Goal: Find specific page/section: Find specific page/section

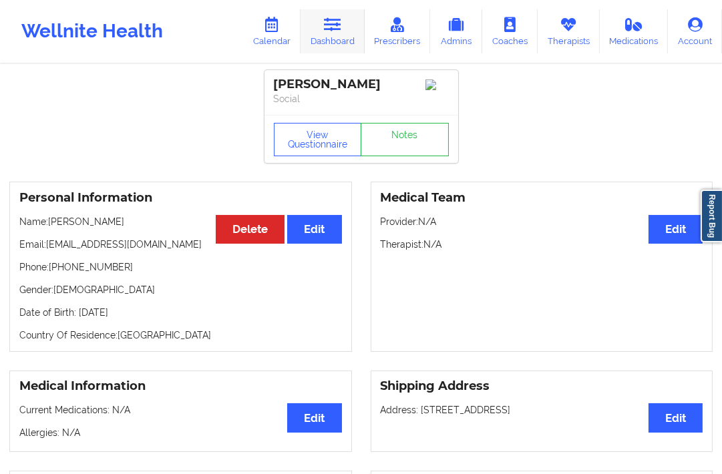
click at [324, 35] on link "Dashboard" at bounding box center [333, 31] width 64 height 44
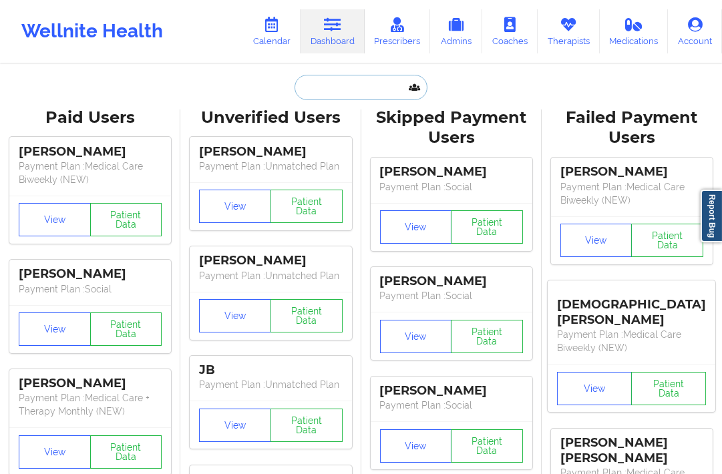
click at [325, 91] on input "text" at bounding box center [361, 87] width 132 height 25
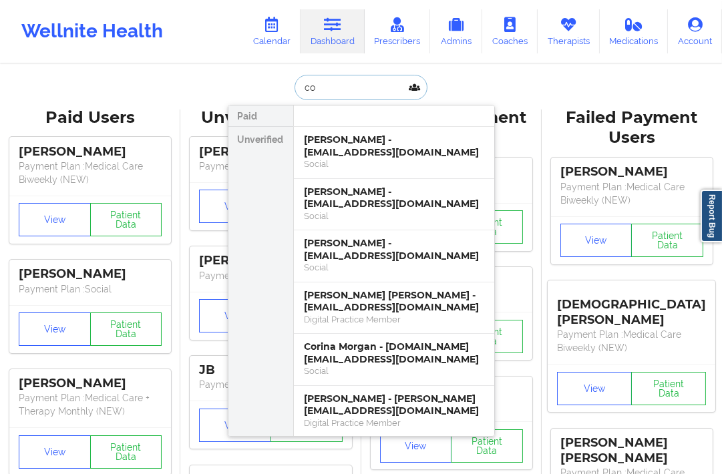
type input "c"
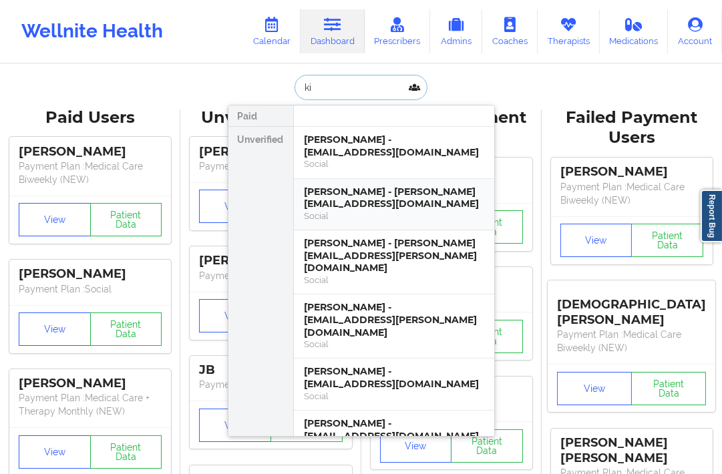
type input "k"
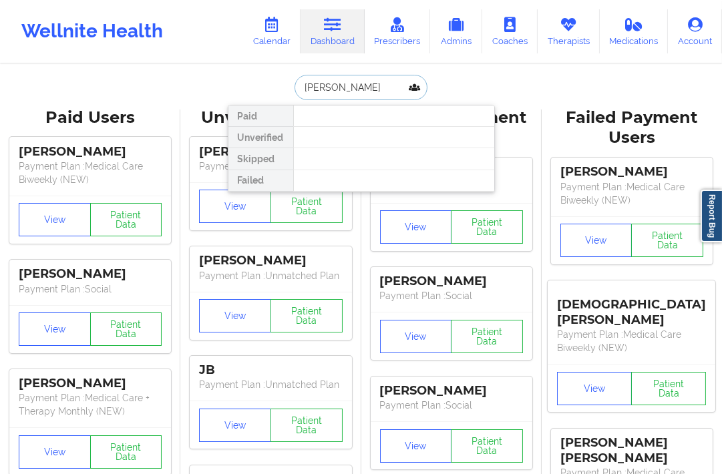
type input "[PERSON_NAME]"
